Goal: Task Accomplishment & Management: Manage account settings

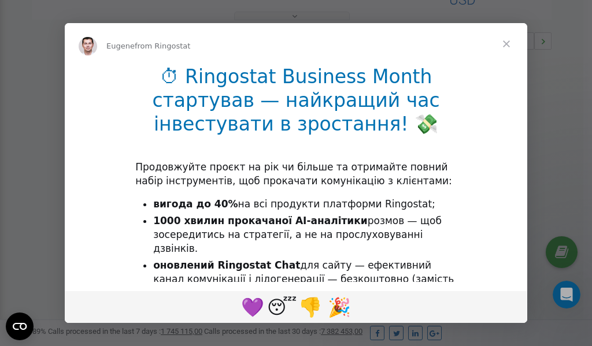
click at [507, 48] on span "Close" at bounding box center [506, 44] width 42 height 42
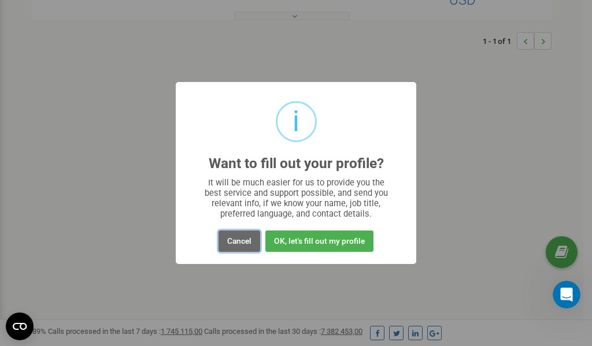
click at [235, 243] on button "Cancel" at bounding box center [239, 240] width 42 height 21
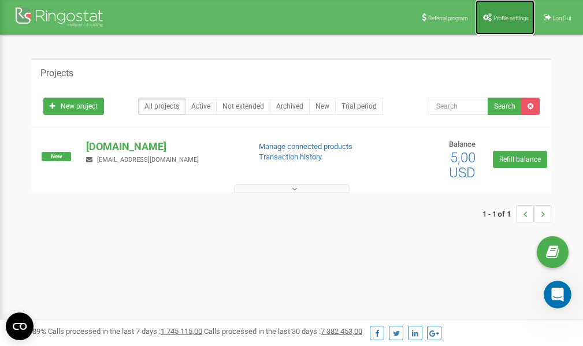
click at [501, 18] on span "Profile settings" at bounding box center [510, 18] width 35 height 6
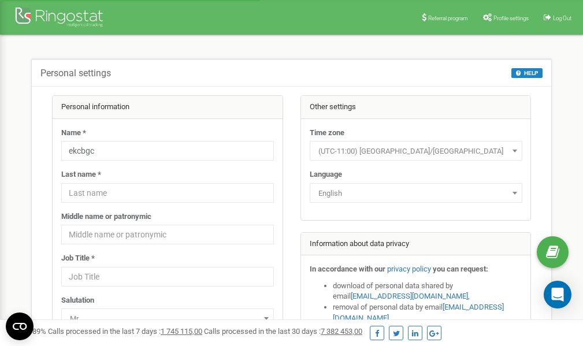
scroll to position [58, 0]
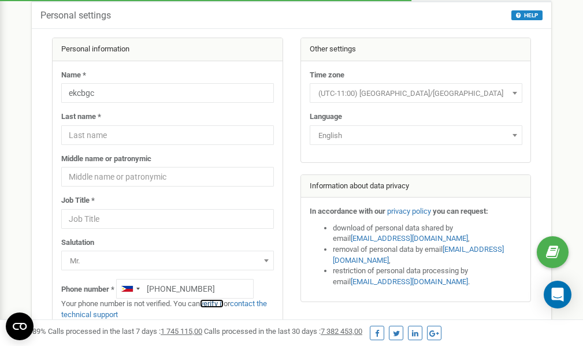
click at [214, 303] on link "verify it" at bounding box center [212, 303] width 24 height 9
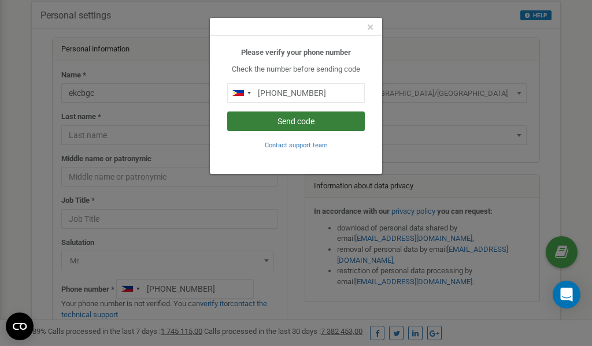
click at [307, 124] on button "Send code" at bounding box center [295, 121] width 137 height 20
